Goal: Find contact information: Obtain details needed to contact an individual or organization

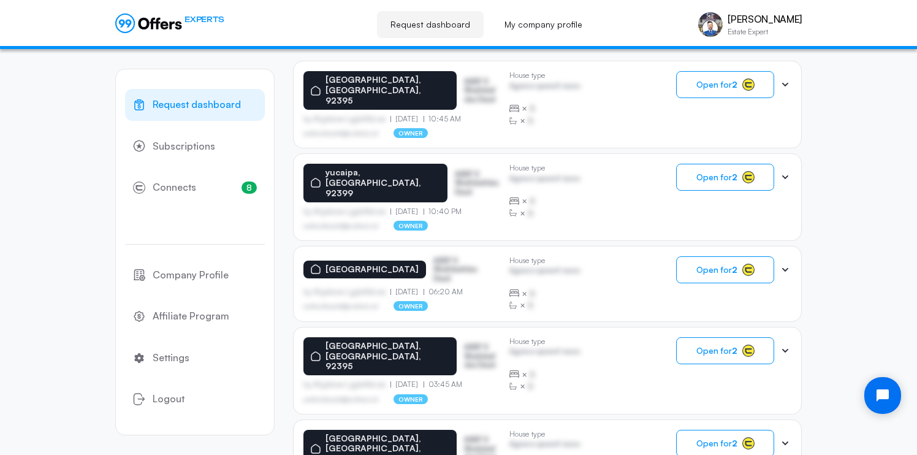
scroll to position [301, 0]
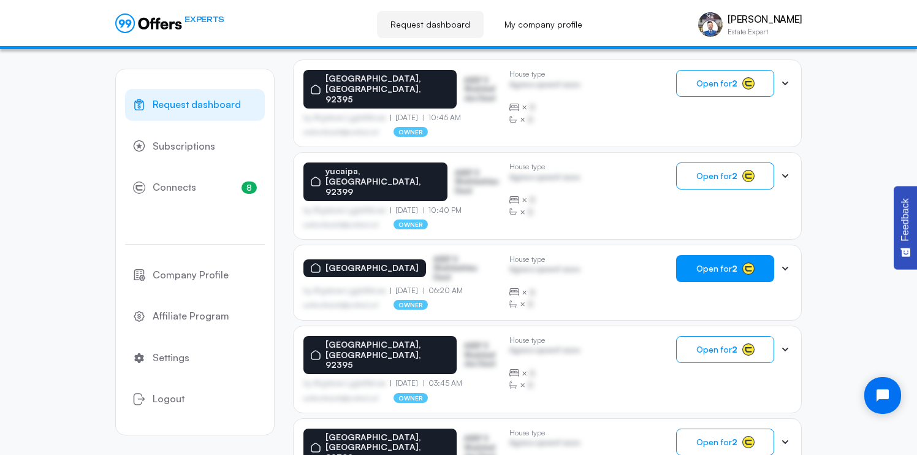
click at [734, 263] on strong "2" at bounding box center [735, 268] width 6 height 10
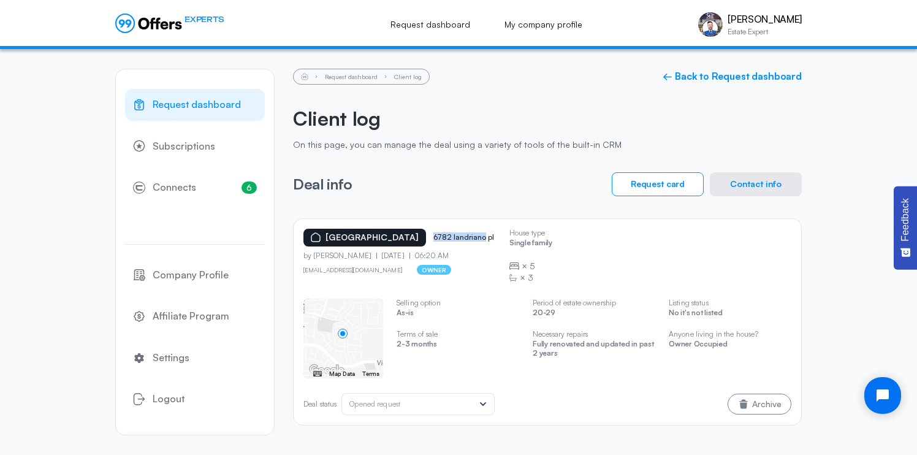
drag, startPoint x: 445, startPoint y: 238, endPoint x: 497, endPoint y: 237, distance: 51.5
click at [497, 238] on div "[GEOGRAPHIC_DATA] 6782 landriano pl" at bounding box center [401, 238] width 196 height 18
copy p "6782 landriano"
click at [543, 270] on div "× 5" at bounding box center [530, 266] width 43 height 12
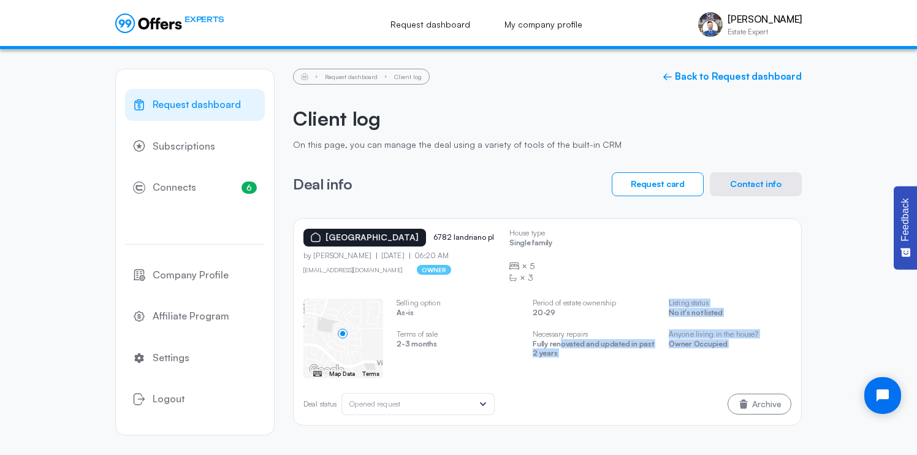
drag, startPoint x: 559, startPoint y: 345, endPoint x: 661, endPoint y: 384, distance: 110.4
click at [668, 384] on div "House type Single family × 5 × 3 ← Move left → Move right ↑ Move up ↓ Move down…" at bounding box center [547, 349] width 488 height 131
click at [609, 354] on p "Fully renovated and updated in past 2 years" at bounding box center [594, 350] width 123 height 21
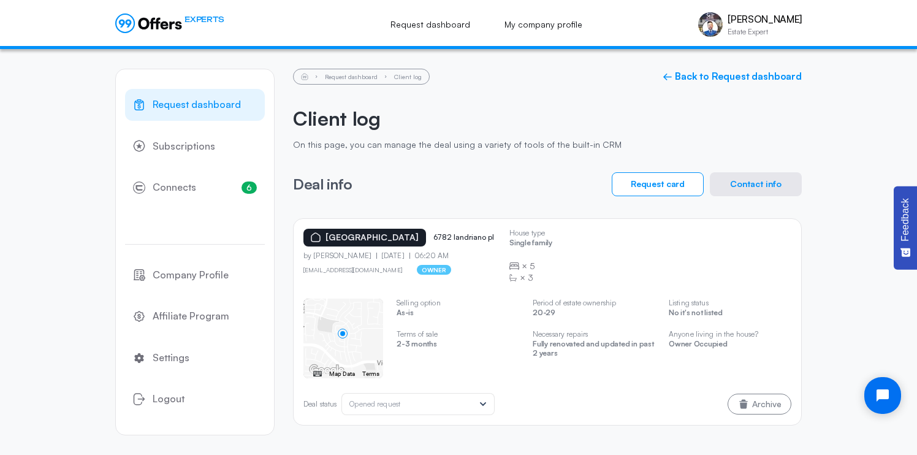
click at [588, 343] on p "Fully renovated and updated in past 2 years" at bounding box center [594, 350] width 123 height 21
click at [750, 181] on button "Contact info" at bounding box center [756, 184] width 92 height 24
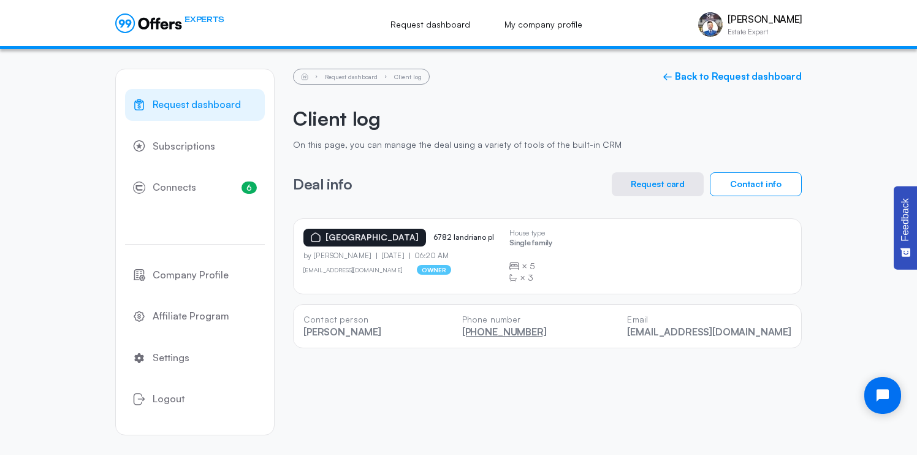
drag, startPoint x: 583, startPoint y: 334, endPoint x: 497, endPoint y: 337, distance: 85.9
click at [497, 337] on div "Contact person [PERSON_NAME] Phone number [PHONE_NUMBER] Email [EMAIL_ADDRESS][…" at bounding box center [547, 326] width 509 height 44
click at [635, 386] on div "Request dashboard Subscriptions 6 Connects 6 Company Profile Affiliate Program …" at bounding box center [458, 252] width 687 height 406
drag, startPoint x: 308, startPoint y: 333, endPoint x: 369, endPoint y: 333, distance: 61.3
click at [369, 333] on p "[PERSON_NAME]" at bounding box center [342, 332] width 78 height 12
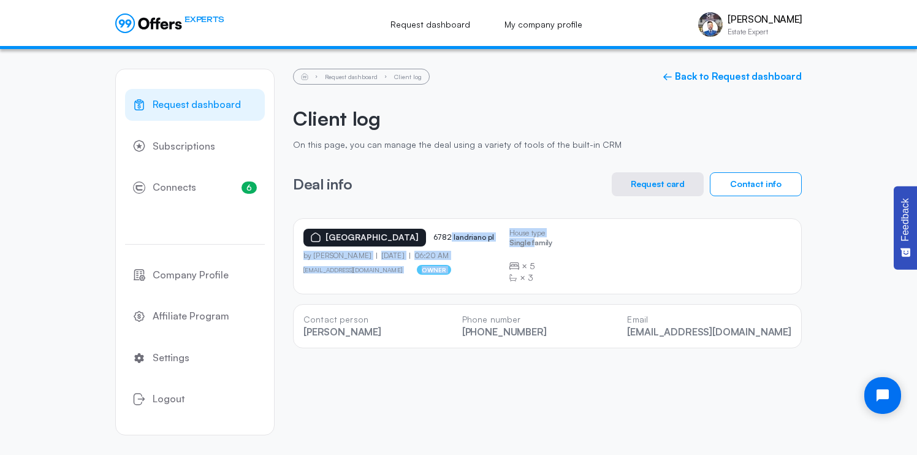
drag, startPoint x: 460, startPoint y: 238, endPoint x: 535, endPoint y: 240, distance: 74.2
click at [534, 240] on div "[GEOGRAPHIC_DATA] 6782 landriano pl by [PERSON_NAME] [DATE] 06:20 AM [EMAIL_ADD…" at bounding box center [547, 256] width 488 height 55
click at [627, 275] on div "[GEOGRAPHIC_DATA] 6782 landriano pl by [PERSON_NAME] [DATE] 06:20 AM [EMAIL_ADD…" at bounding box center [547, 256] width 488 height 55
